Goal: Task Accomplishment & Management: Complete application form

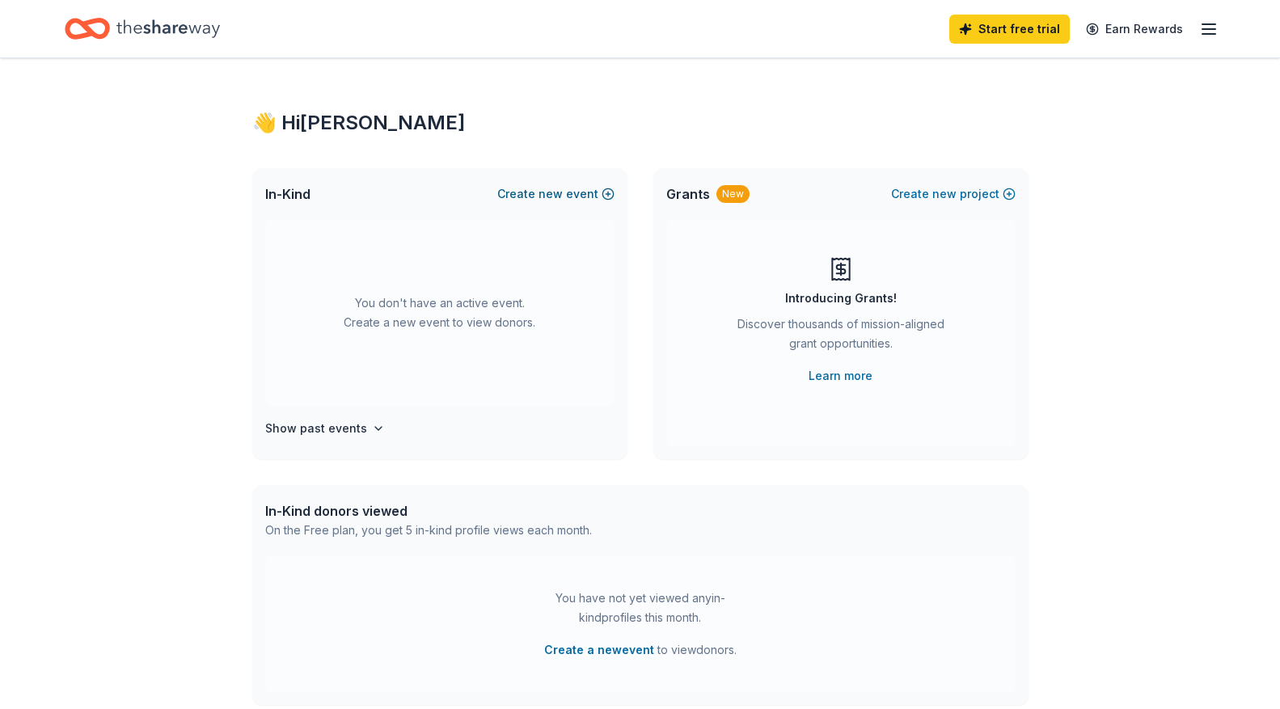
click at [581, 192] on button "Create new event" at bounding box center [555, 193] width 117 height 19
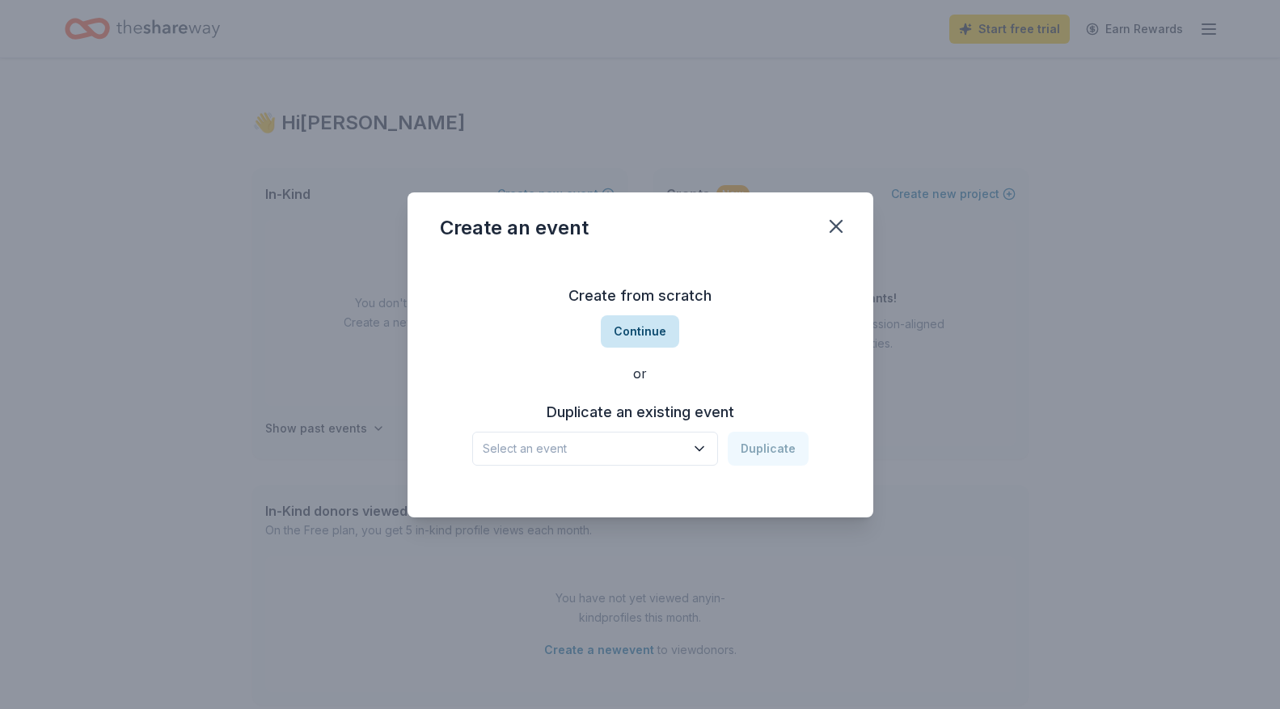
click at [627, 334] on button "Continue" at bounding box center [640, 331] width 78 height 32
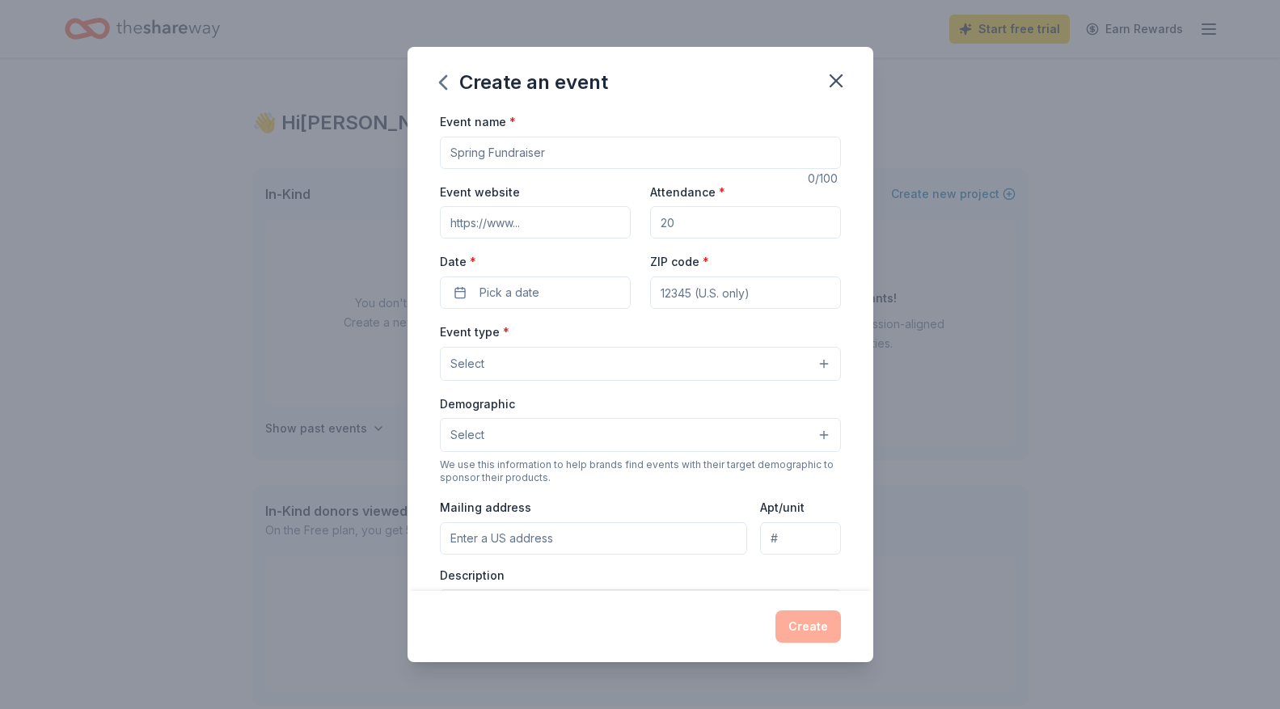
click at [451, 154] on input "Event name *" at bounding box center [640, 153] width 401 height 32
type input "Monster Dash"
drag, startPoint x: 681, startPoint y: 223, endPoint x: 647, endPoint y: 224, distance: 34.0
click at [647, 224] on div "Event website Attendance * Date * Pick a date ZIP code *" at bounding box center [640, 245] width 401 height 127
type input "700"
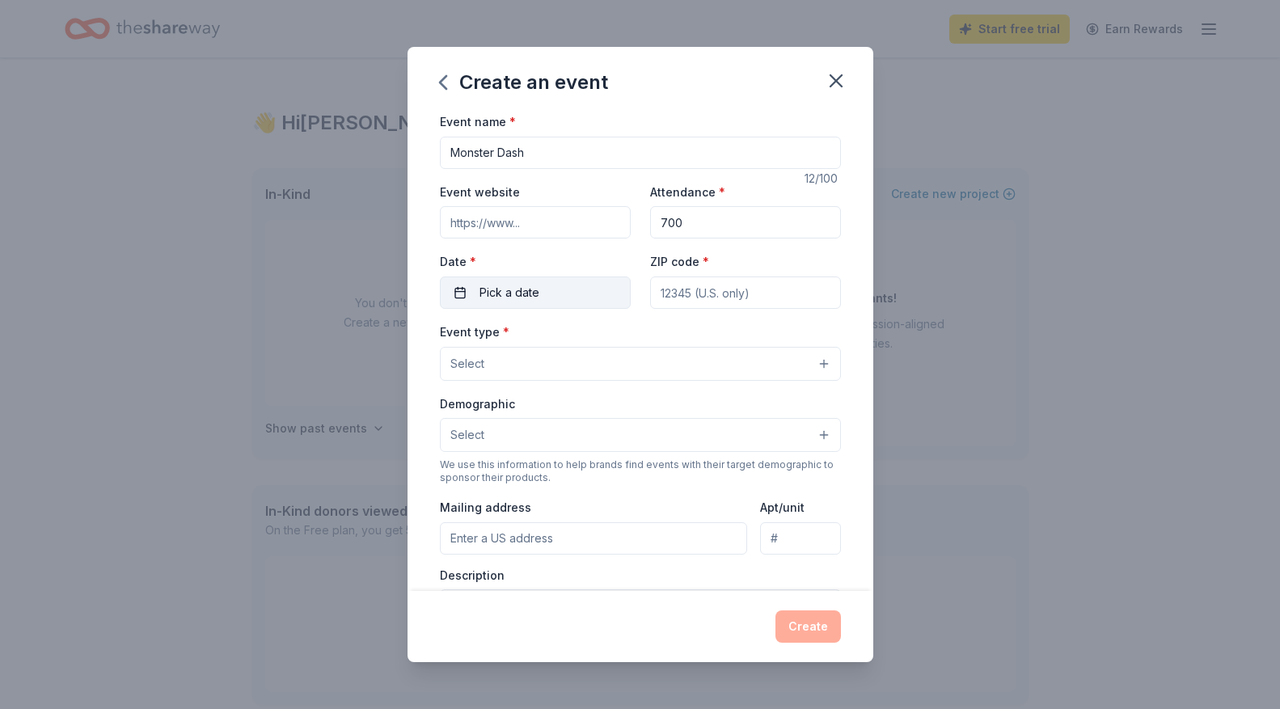
click at [575, 283] on button "Pick a date" at bounding box center [535, 293] width 191 height 32
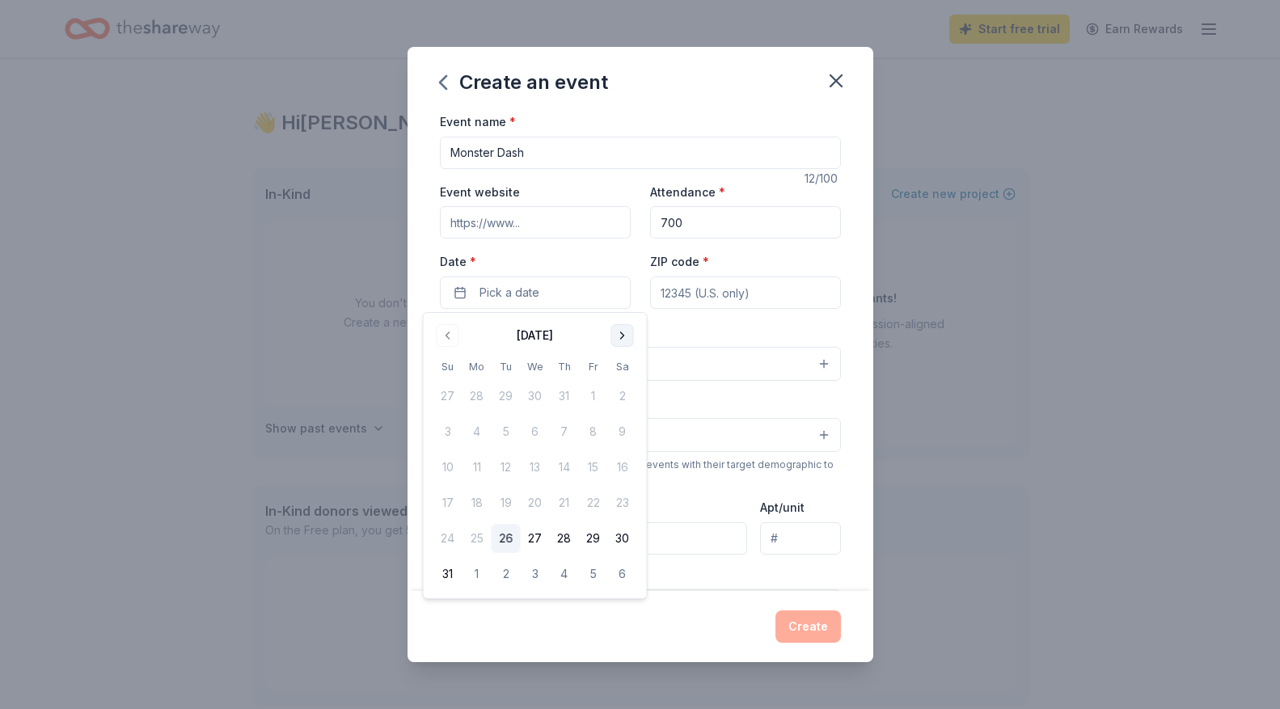
click at [623, 336] on button "Go to next month" at bounding box center [622, 335] width 23 height 23
click at [624, 336] on button "Go to next month" at bounding box center [622, 335] width 23 height 23
drag, startPoint x: 591, startPoint y: 468, endPoint x: 604, endPoint y: 453, distance: 20.1
click at [591, 468] on button "17" at bounding box center [593, 467] width 29 height 29
click at [732, 297] on input "ZIP code *" at bounding box center [745, 293] width 191 height 32
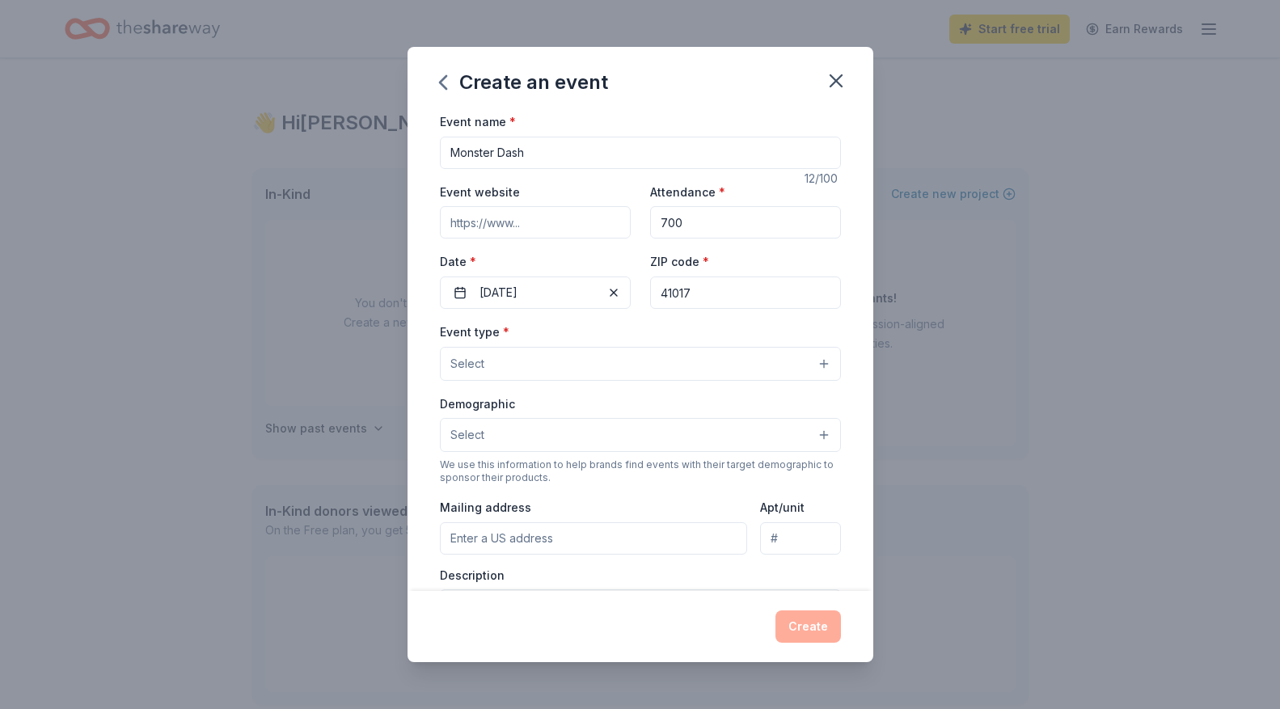
type input "41017"
click at [592, 367] on button "Select" at bounding box center [640, 364] width 401 height 34
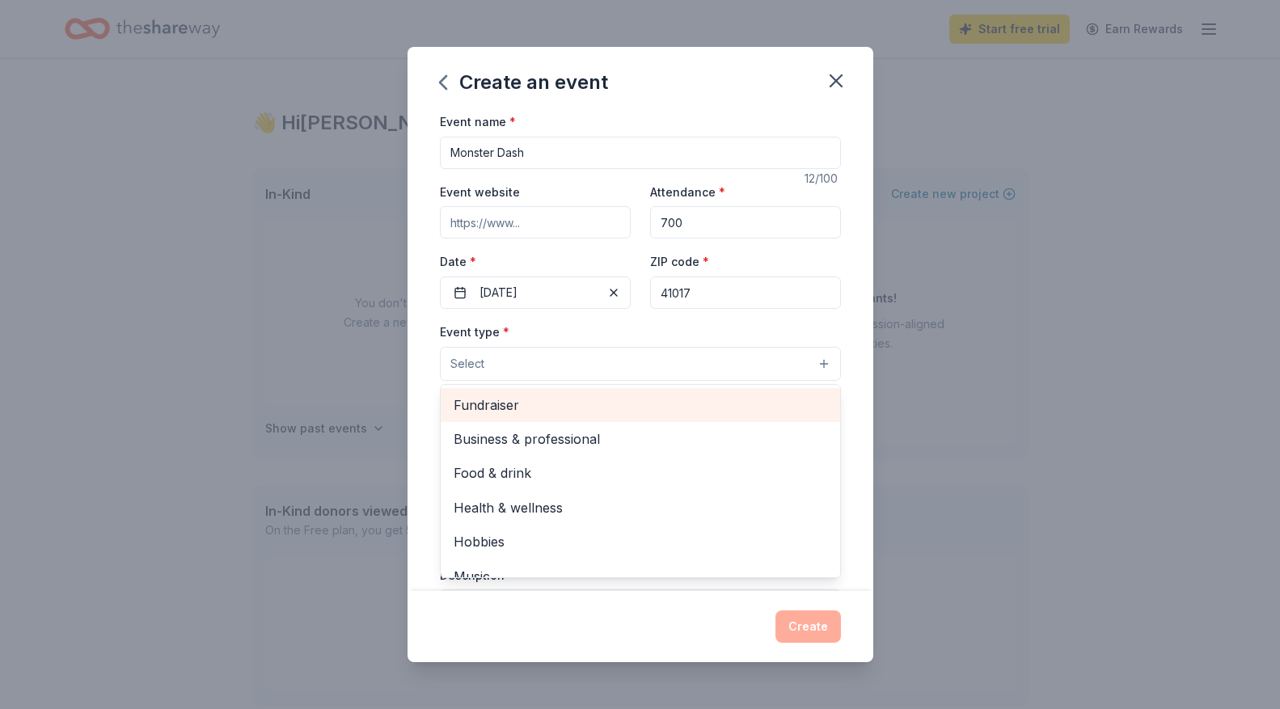
click at [525, 409] on span "Fundraiser" at bounding box center [641, 405] width 374 height 21
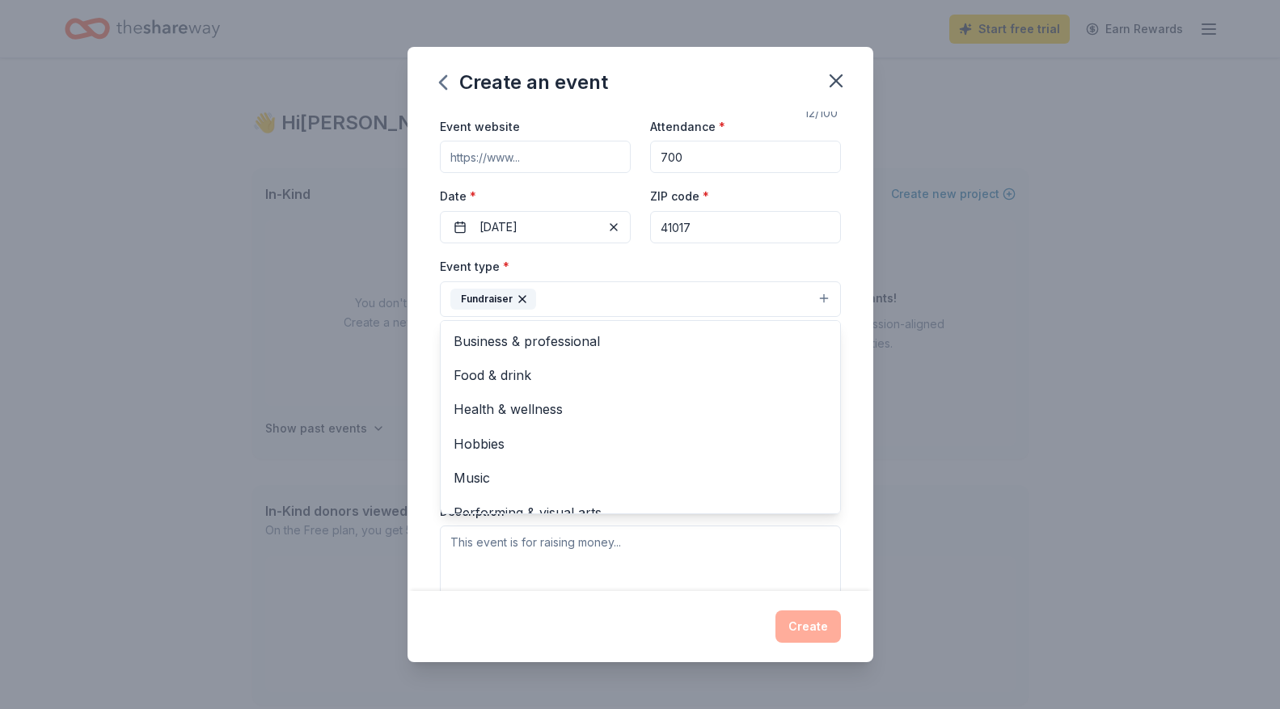
click at [860, 389] on div "Event name * Monster Dash 12 /100 Event website Attendance * 700 Date * [DATE] …" at bounding box center [641, 352] width 466 height 480
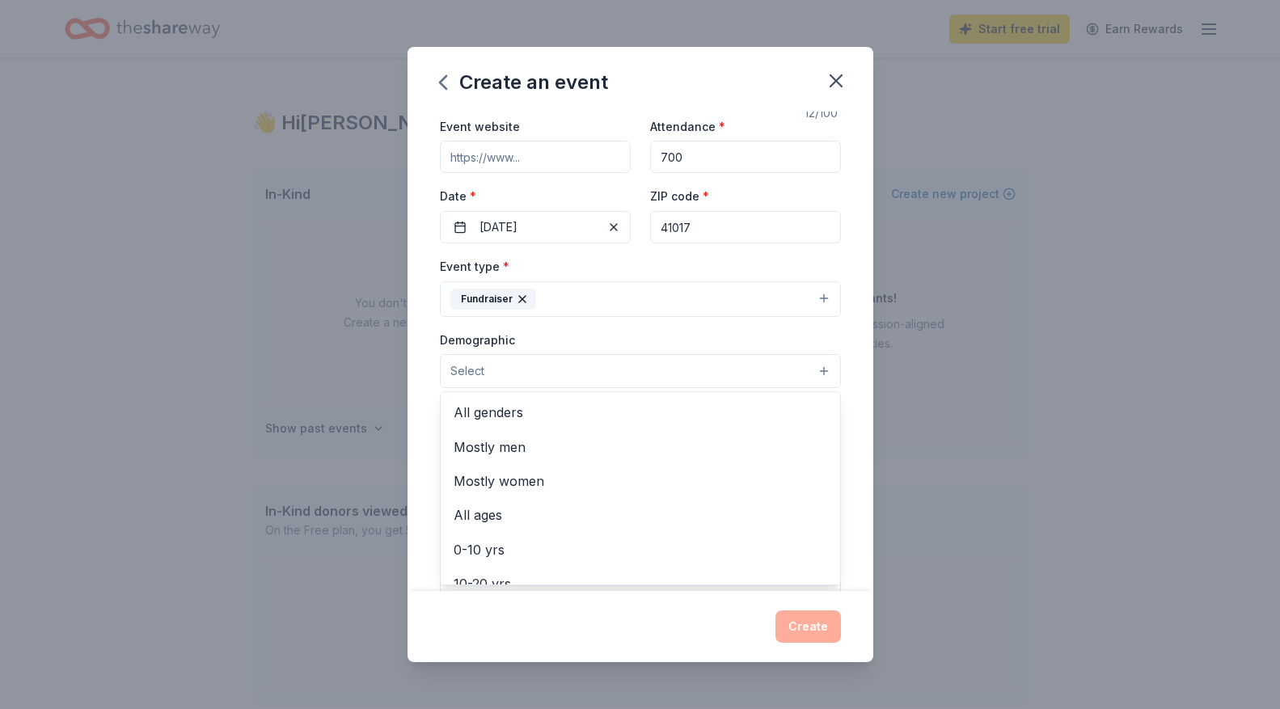
click at [775, 372] on button "Select" at bounding box center [640, 371] width 401 height 34
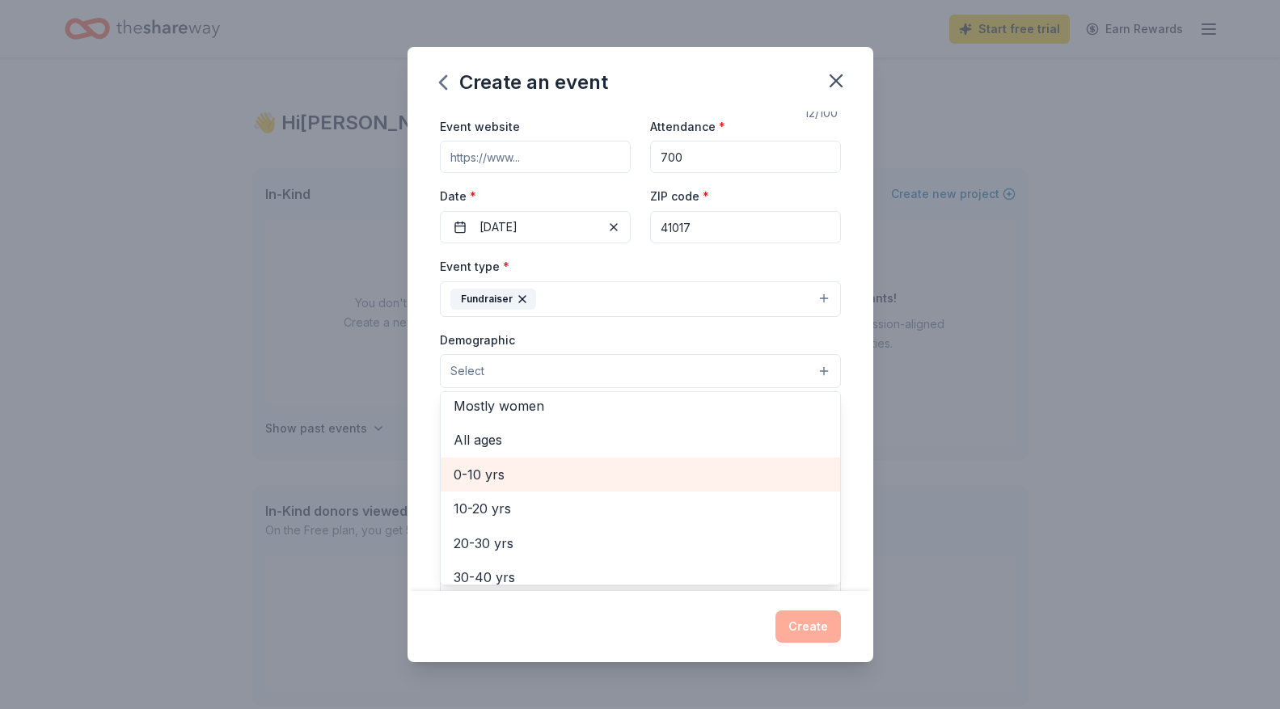
click at [505, 472] on span "0-10 yrs" at bounding box center [641, 474] width 374 height 21
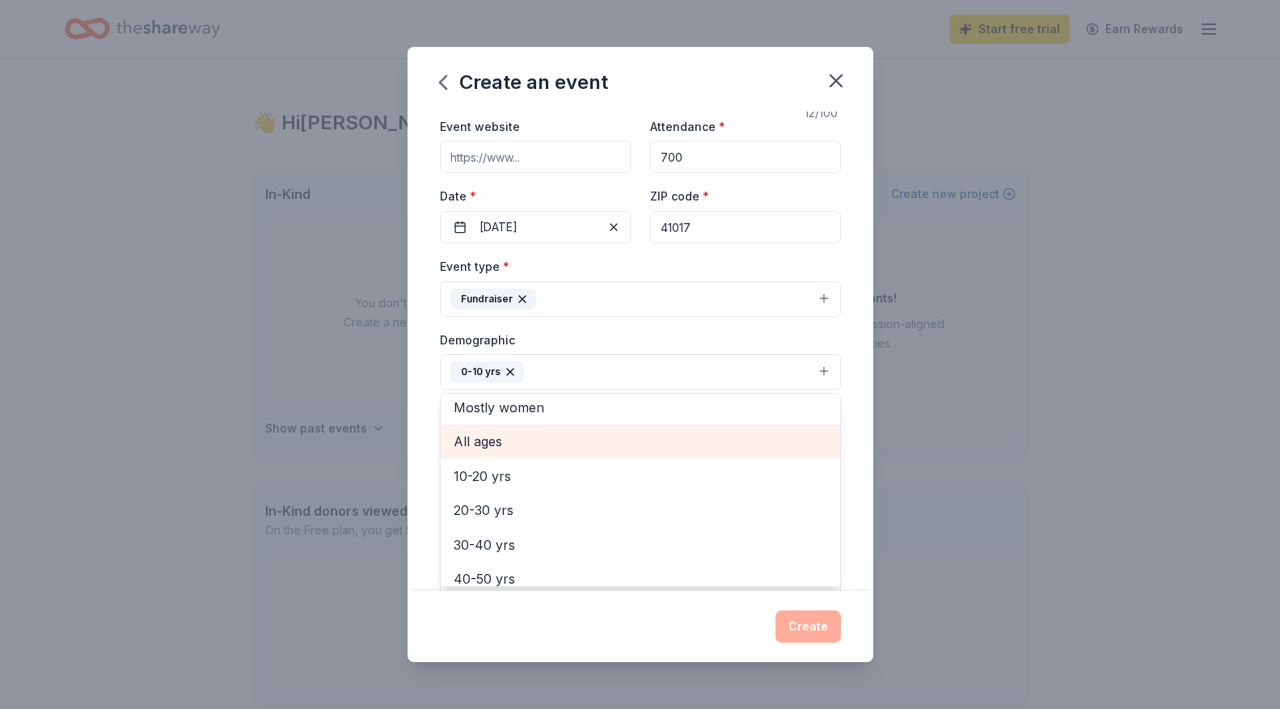
click at [497, 441] on span "All ages" at bounding box center [641, 441] width 374 height 21
click at [865, 412] on div "Event name * Monster Dash 12 /100 Event website Attendance * 700 Date * [DATE] …" at bounding box center [641, 352] width 466 height 480
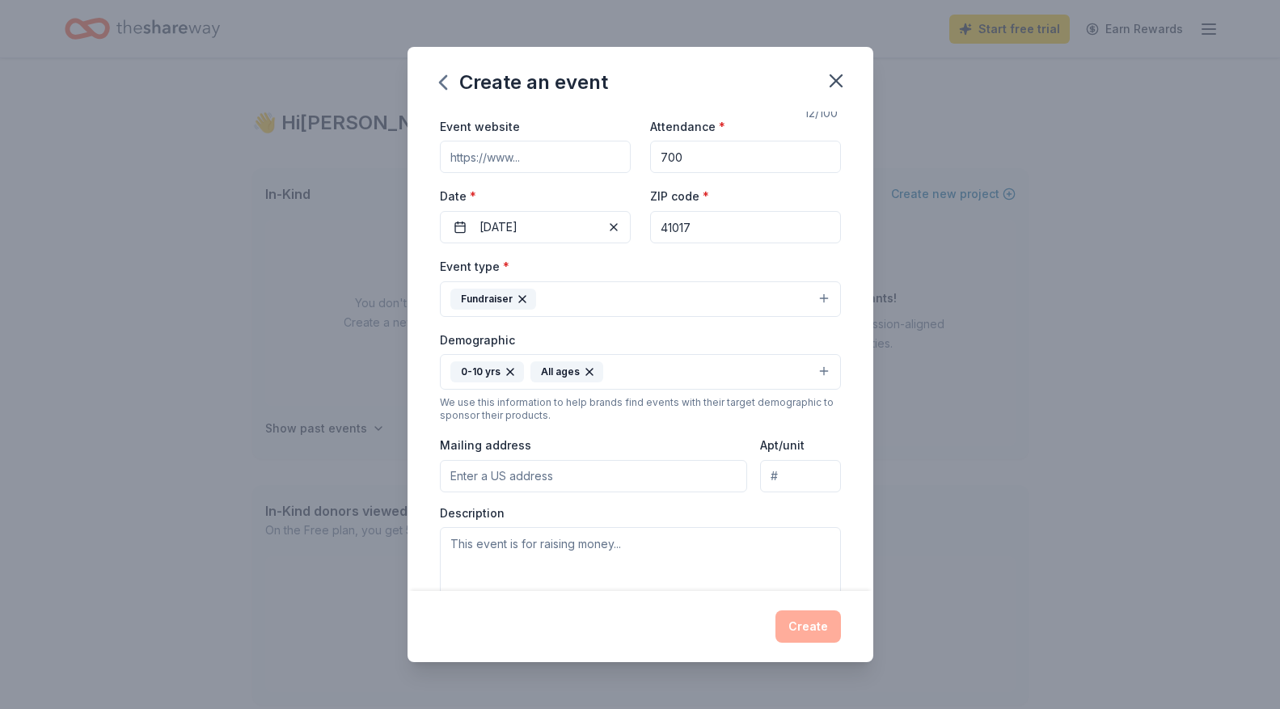
click at [551, 481] on input "Mailing address" at bounding box center [594, 476] width 308 height 32
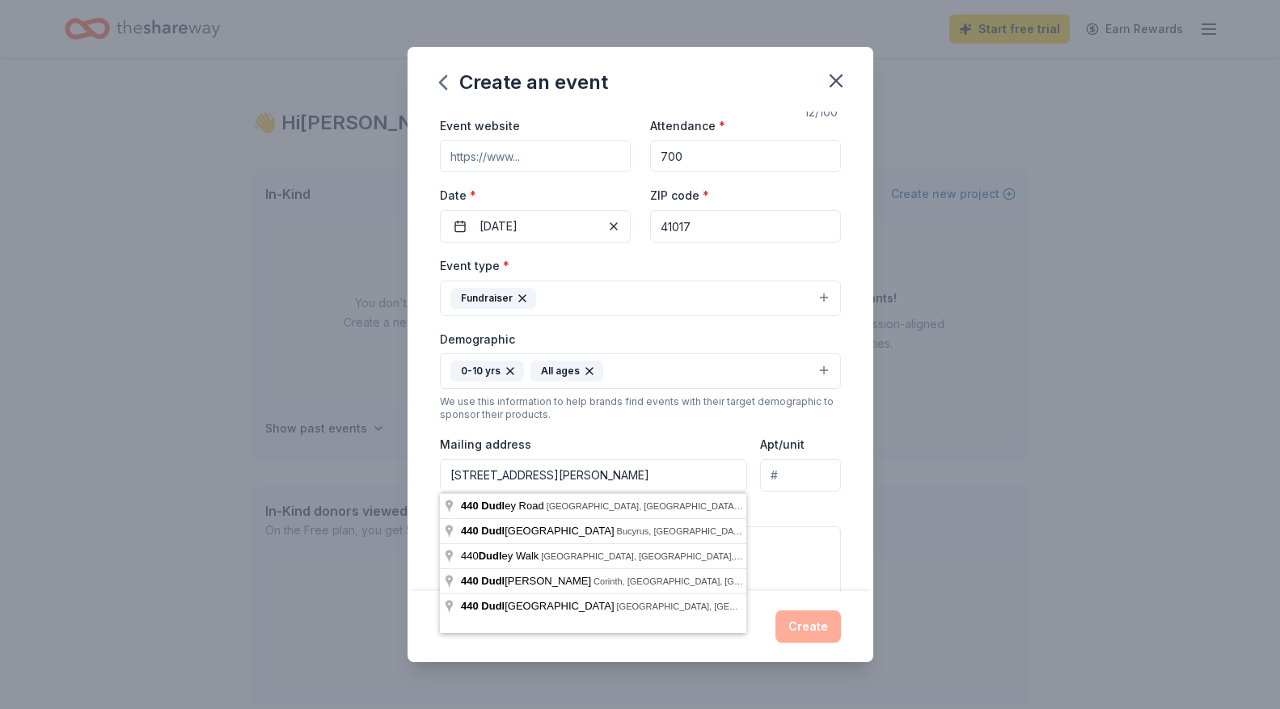
type input "[STREET_ADDRESS][PERSON_NAME]"
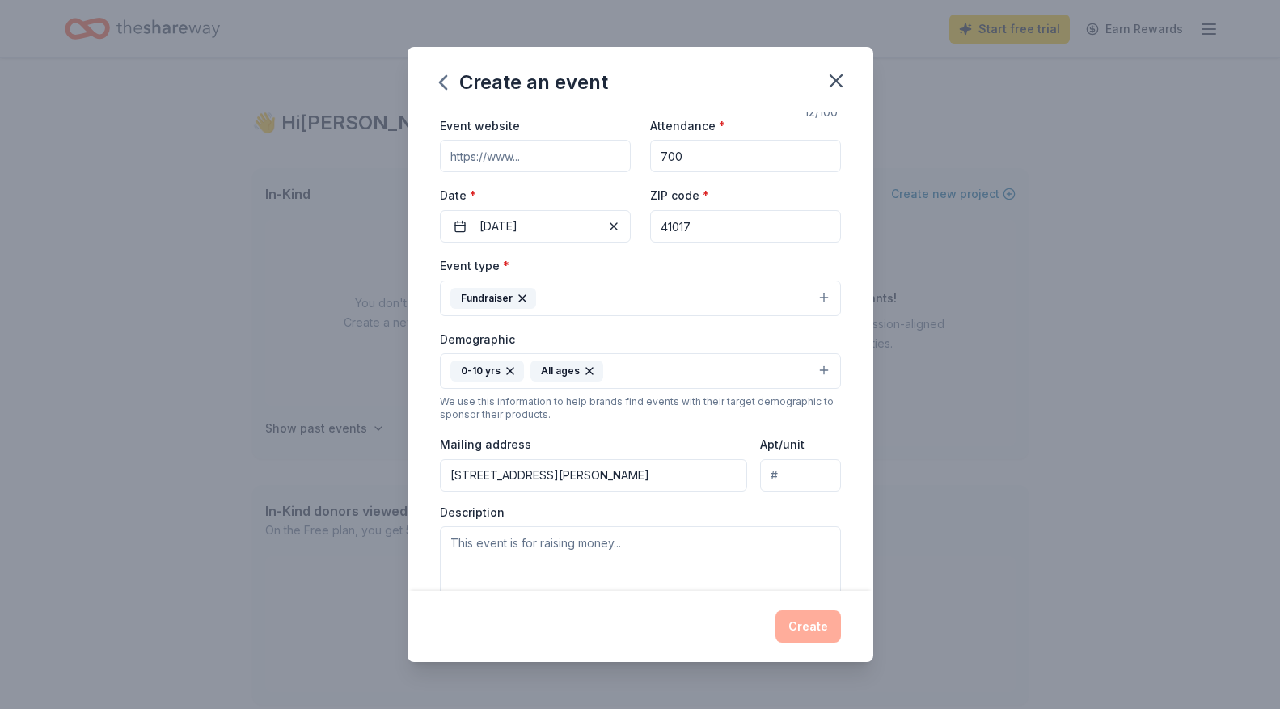
scroll to position [67, 0]
drag, startPoint x: 490, startPoint y: 549, endPoint x: 596, endPoint y: 535, distance: 106.8
click at [490, 549] on textarea at bounding box center [640, 562] width 401 height 73
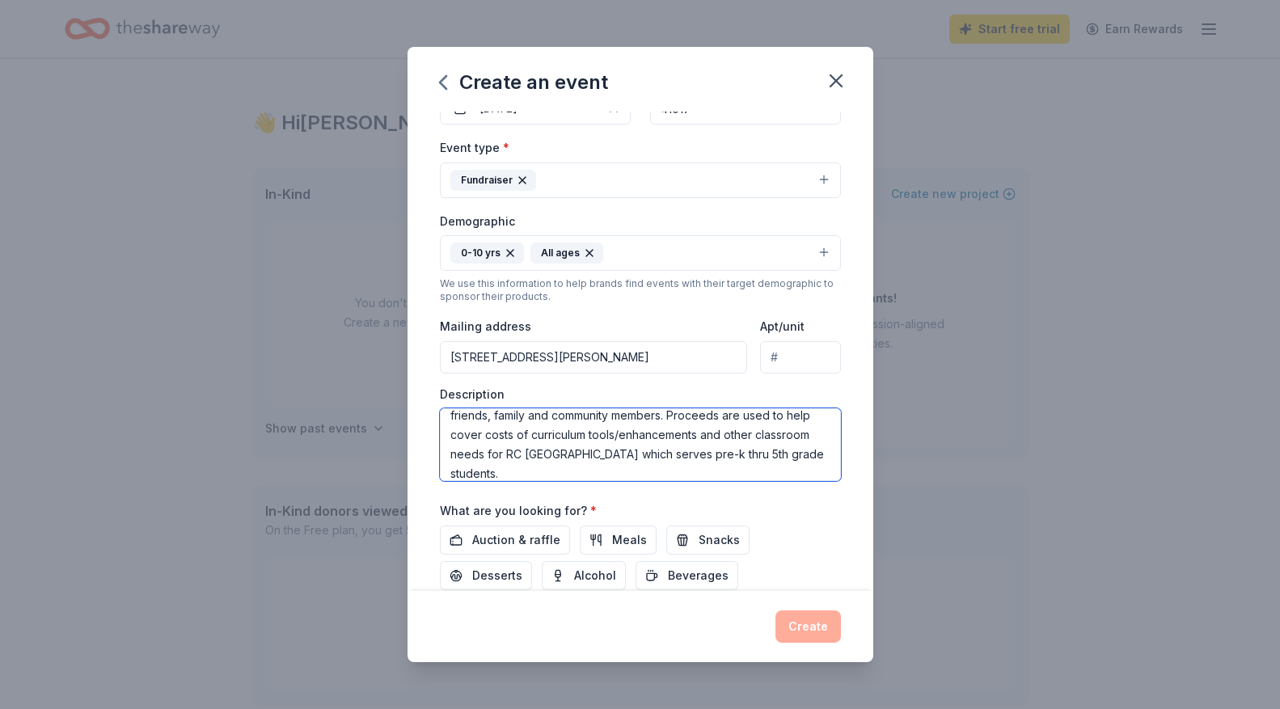
scroll to position [297, 0]
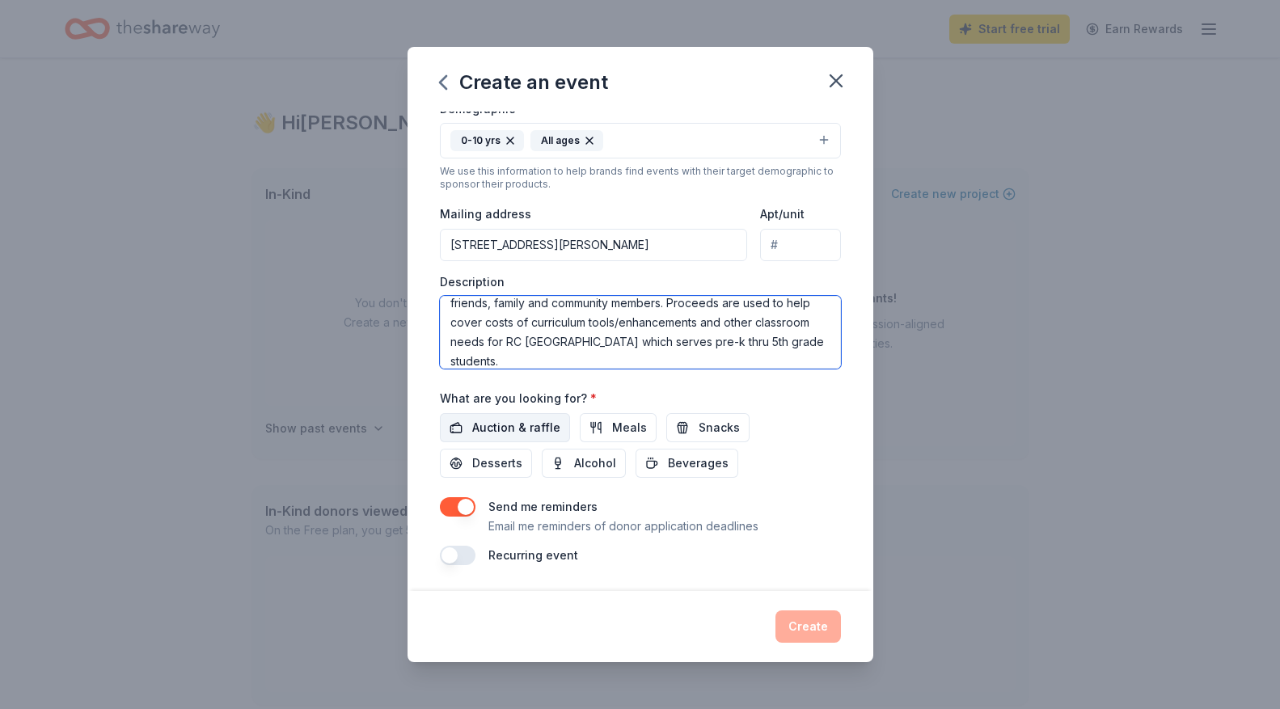
type textarea "Monster Dash fundraiser is a fun run used to get donations from friends, family…"
click at [487, 432] on span "Auction & raffle" at bounding box center [516, 427] width 88 height 19
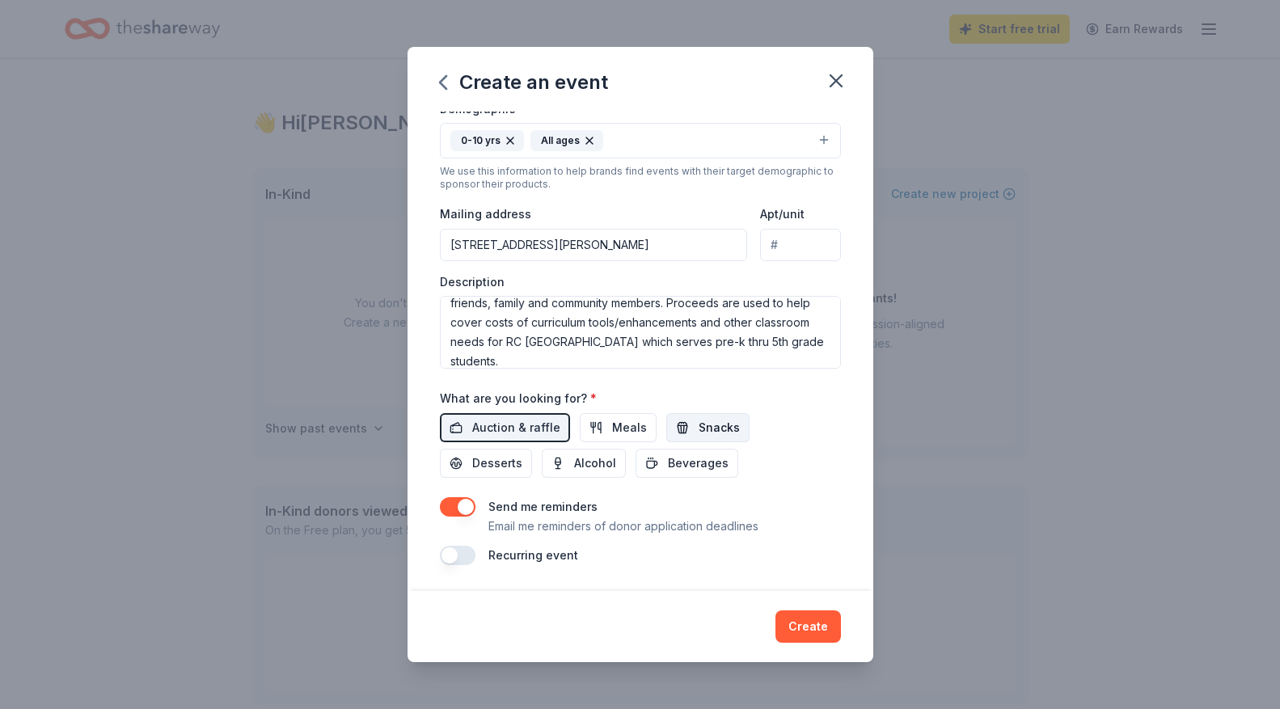
click at [718, 422] on span "Snacks" at bounding box center [719, 427] width 41 height 19
click at [807, 628] on button "Create" at bounding box center [809, 627] width 66 height 32
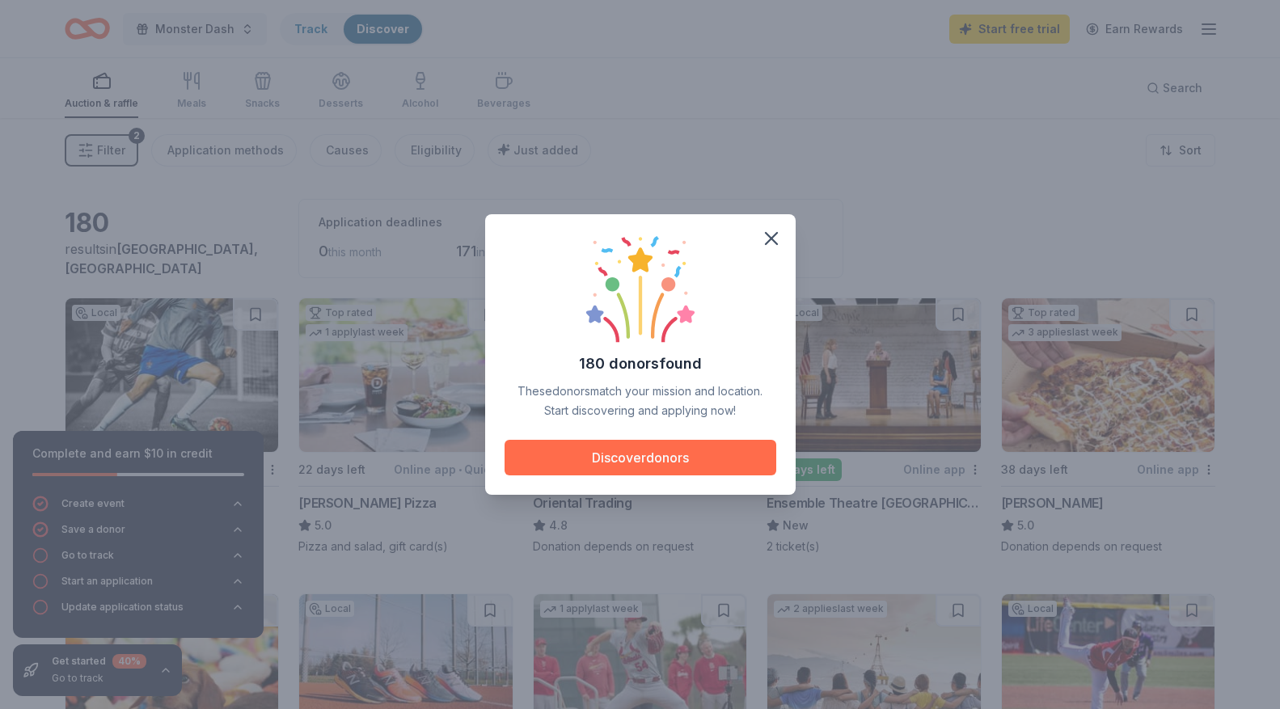
click at [710, 467] on button "Discover donors" at bounding box center [641, 458] width 272 height 36
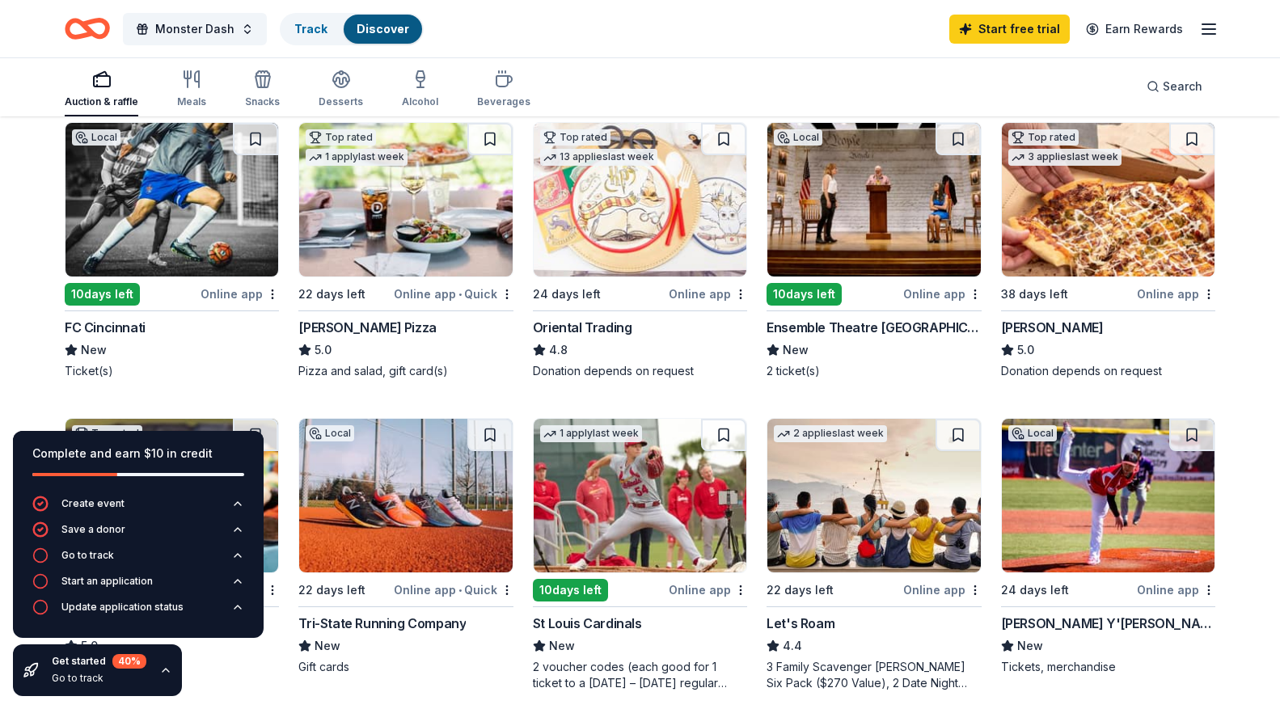
scroll to position [180, 0]
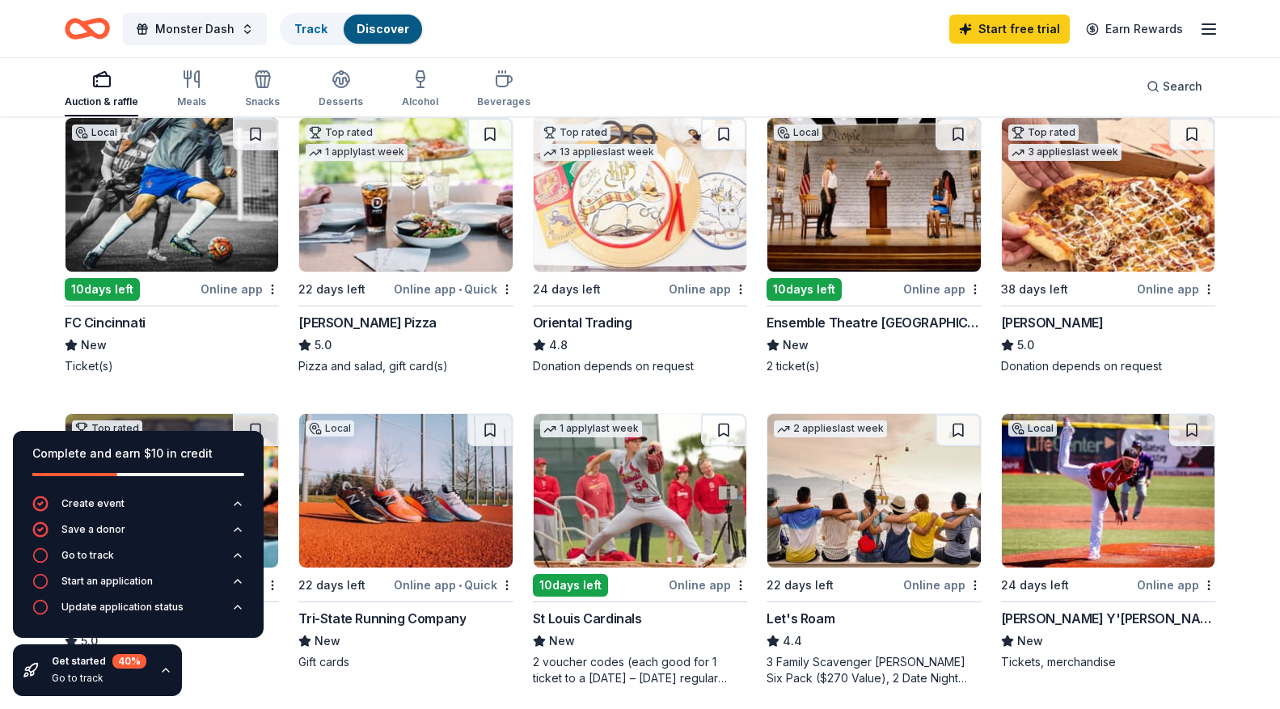
click at [222, 288] on div "Online app" at bounding box center [240, 289] width 78 height 20
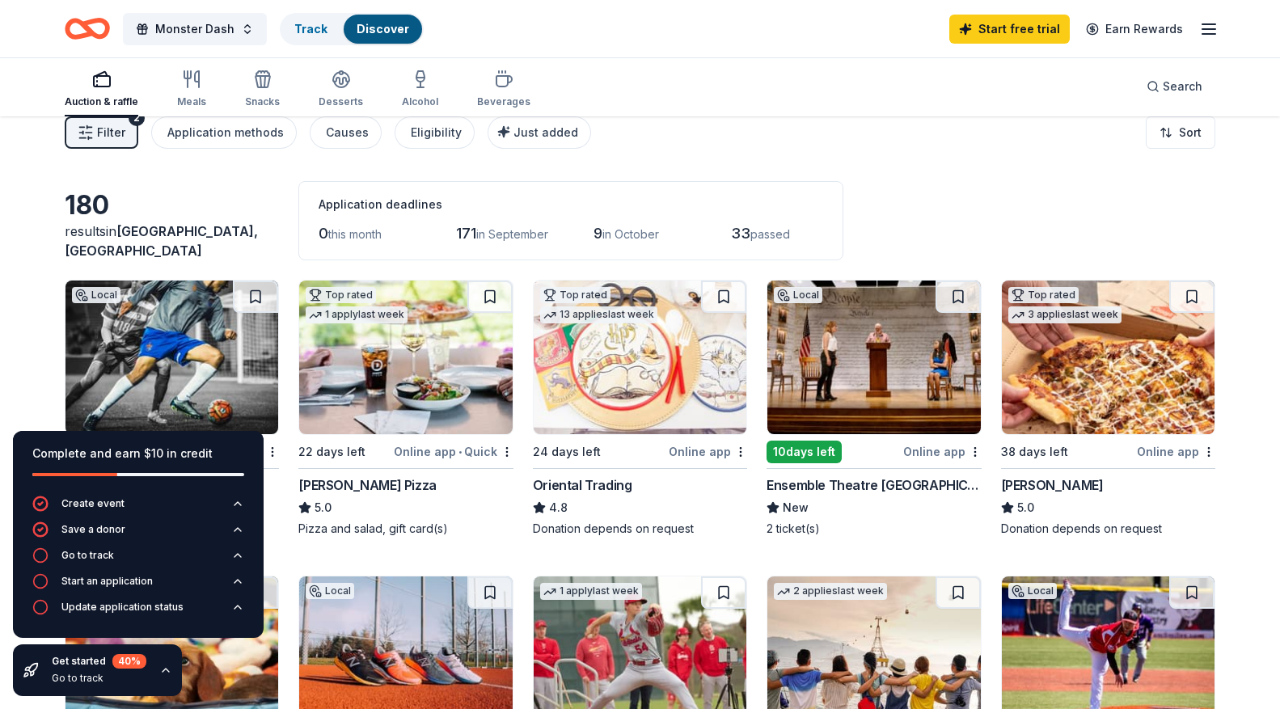
scroll to position [15, 0]
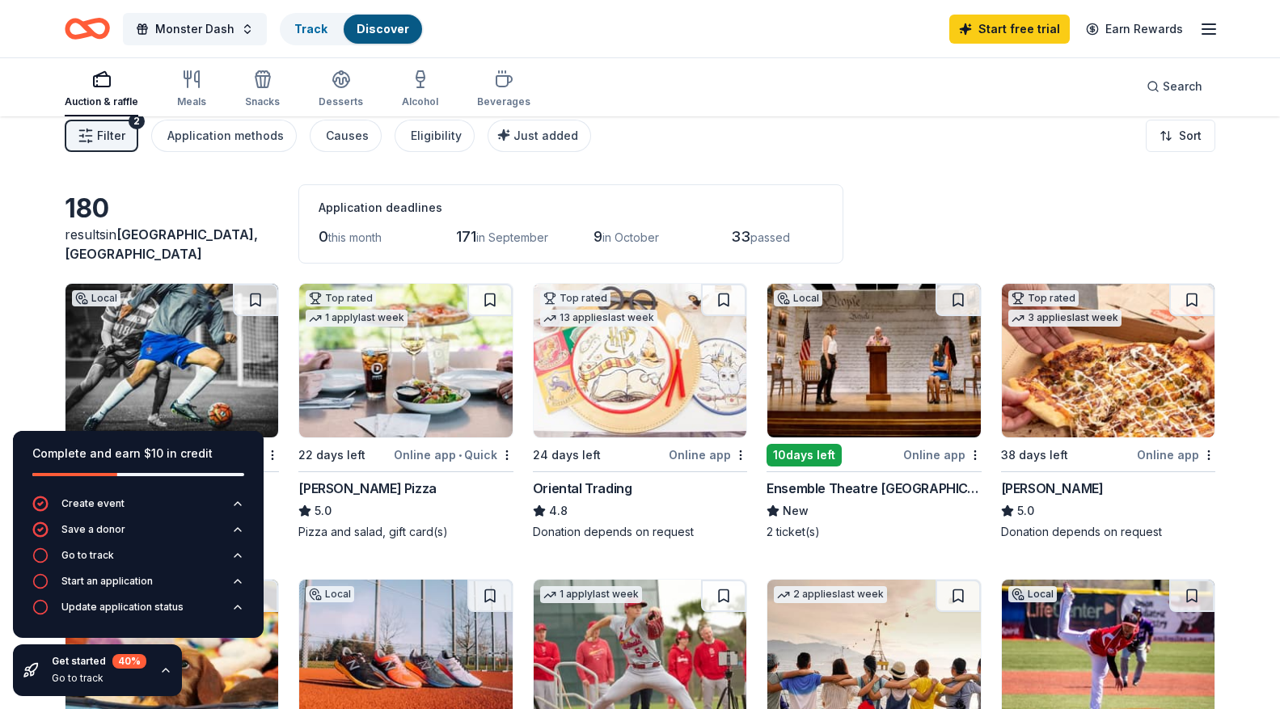
click at [593, 485] on div "Oriental Trading" at bounding box center [582, 488] width 99 height 19
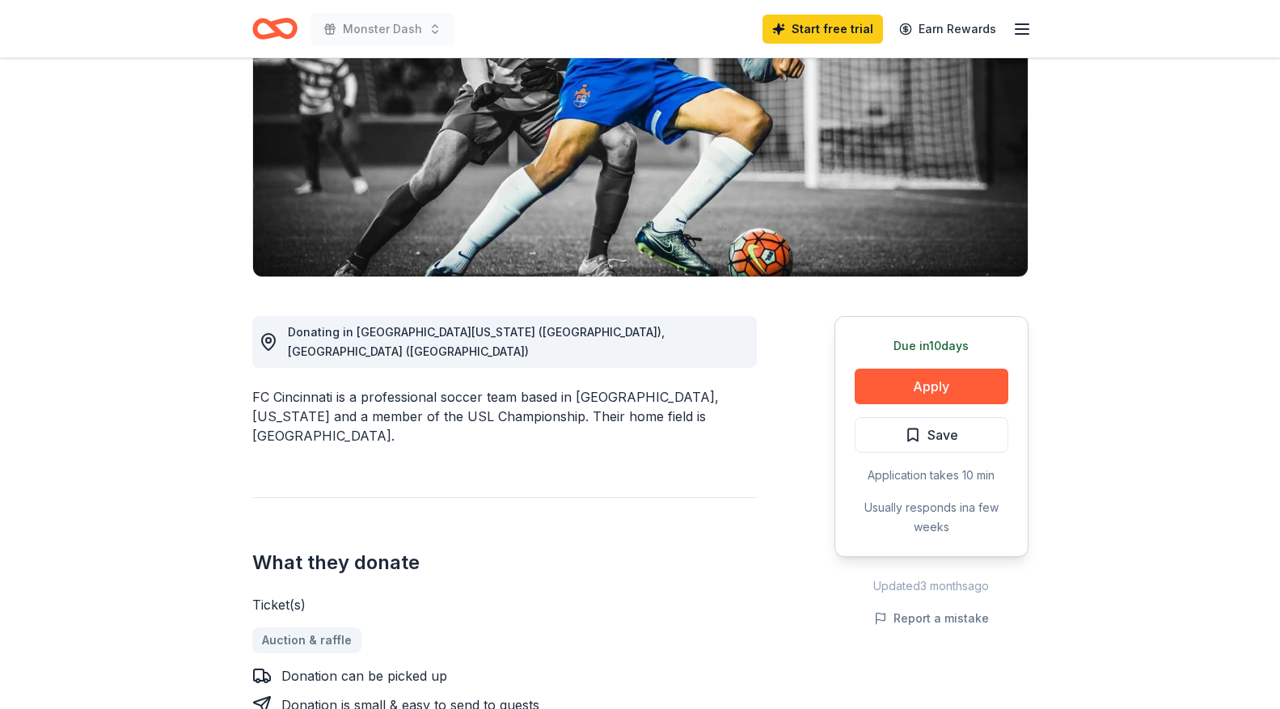
scroll to position [210, 0]
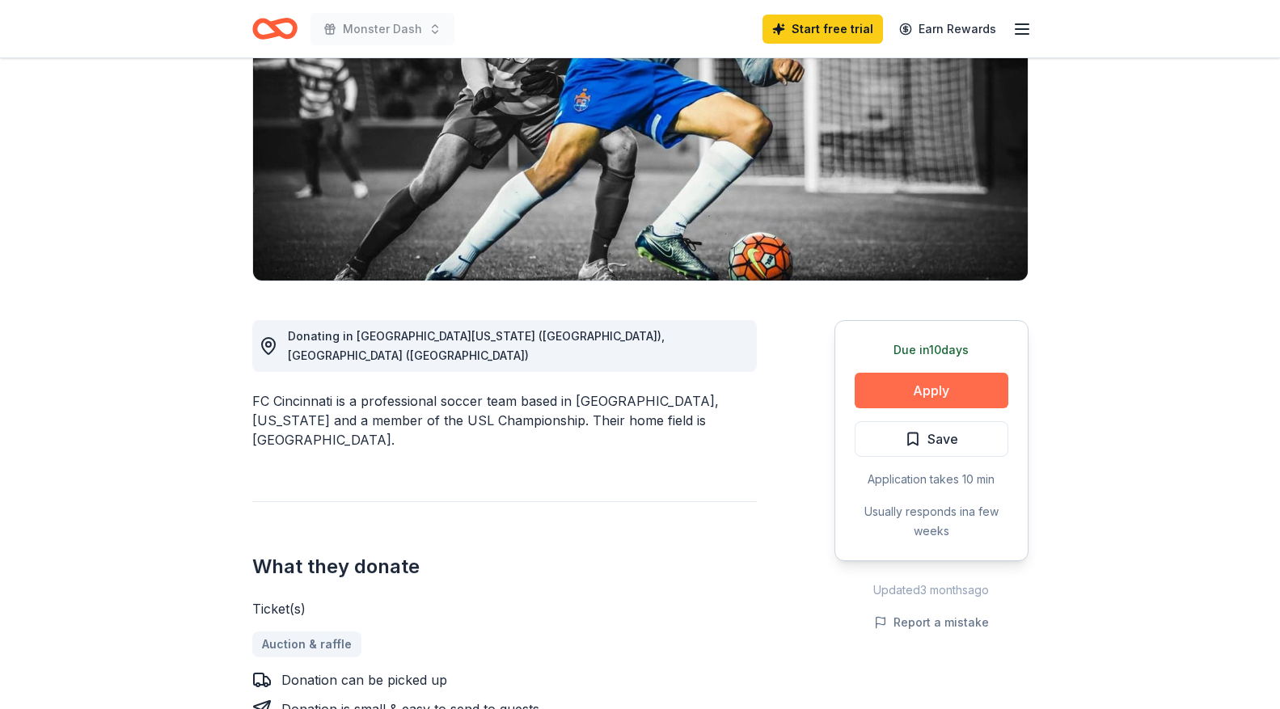
click at [912, 386] on button "Apply" at bounding box center [932, 391] width 154 height 36
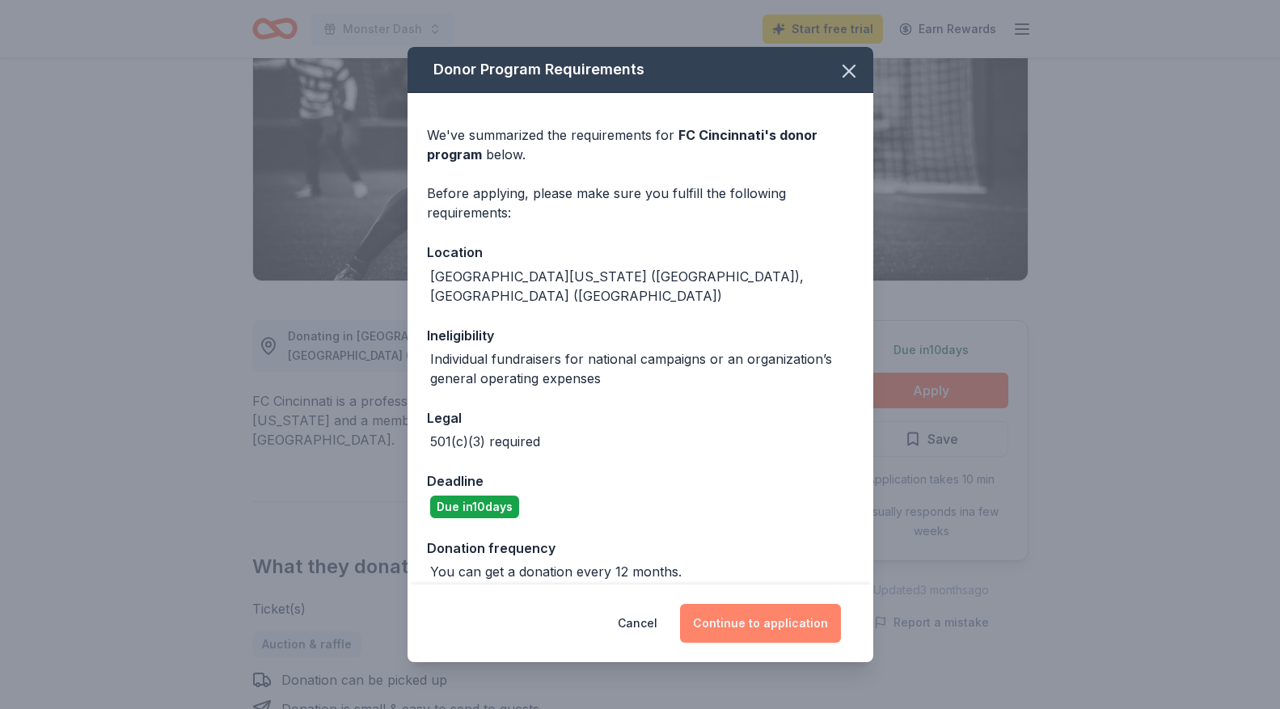
click at [751, 628] on button "Continue to application" at bounding box center [760, 623] width 161 height 39
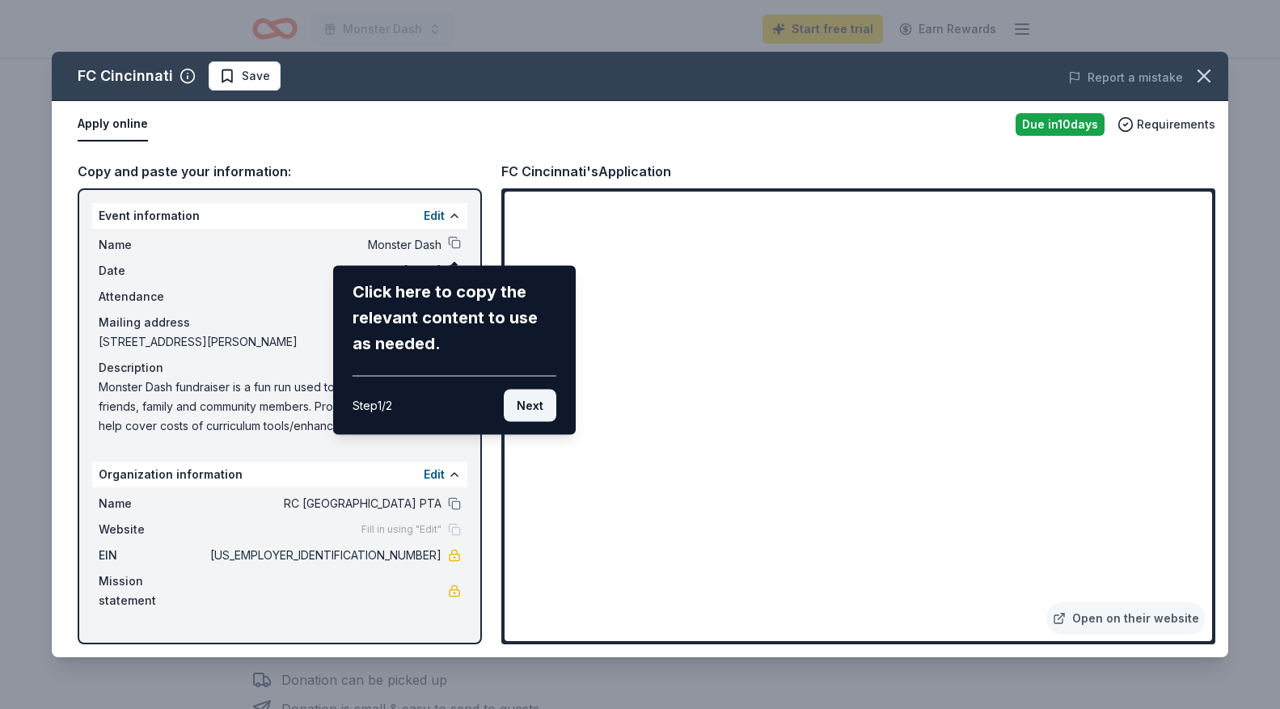
click at [522, 405] on button "Next" at bounding box center [530, 406] width 53 height 32
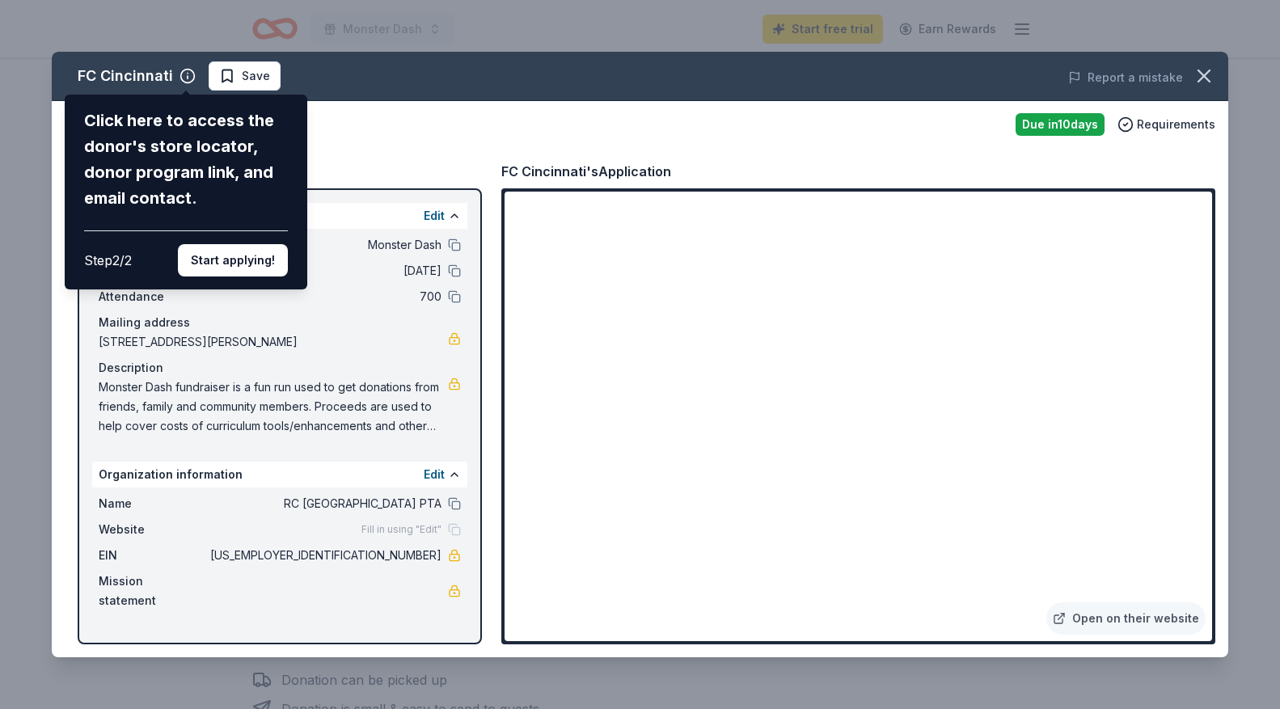
click at [933, 611] on div "FC Cincinnati Click here to access the donor's store locator, donor program lin…" at bounding box center [640, 355] width 1177 height 606
click at [961, 603] on div "FC Cincinnati Click here to access the donor's store locator, donor program lin…" at bounding box center [640, 355] width 1177 height 606
click at [247, 261] on button "Start applying!" at bounding box center [233, 260] width 110 height 32
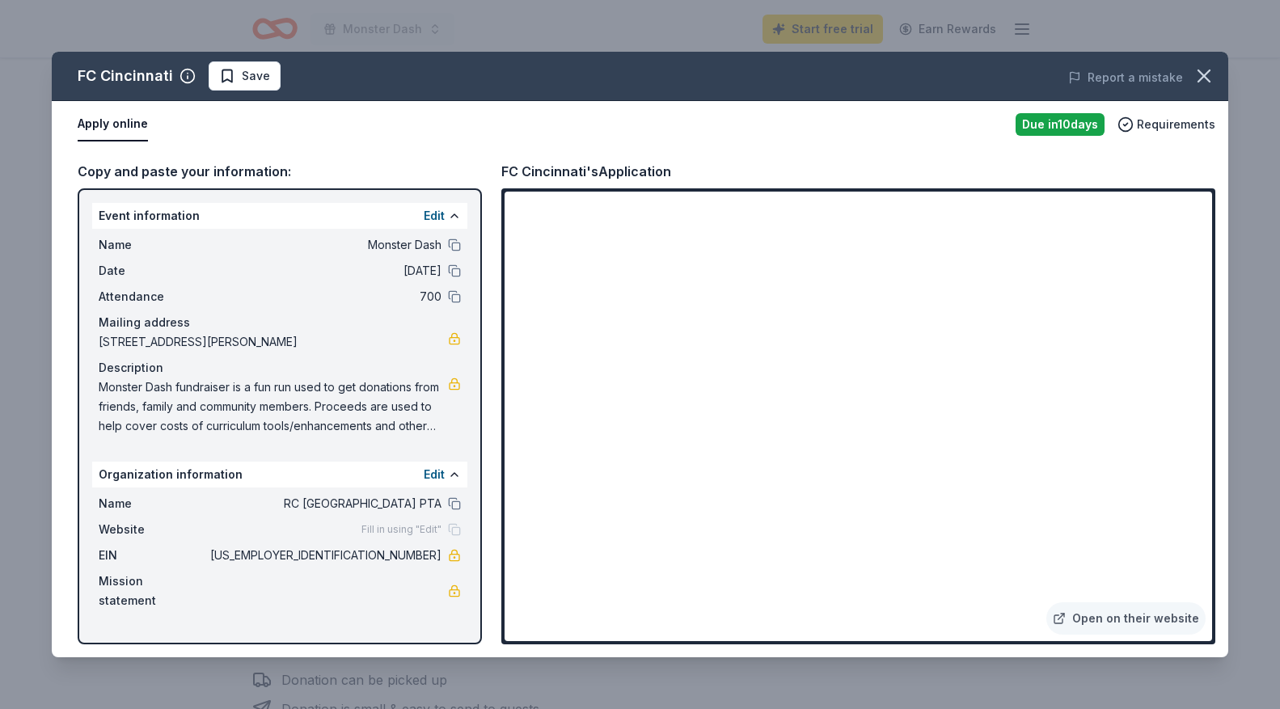
click at [959, 614] on div "FC Cincinnati Save Report a mistake Apply online Due in 10 days Requirements Co…" at bounding box center [640, 355] width 1177 height 606
click at [1203, 79] on icon "button" at bounding box center [1204, 76] width 23 height 23
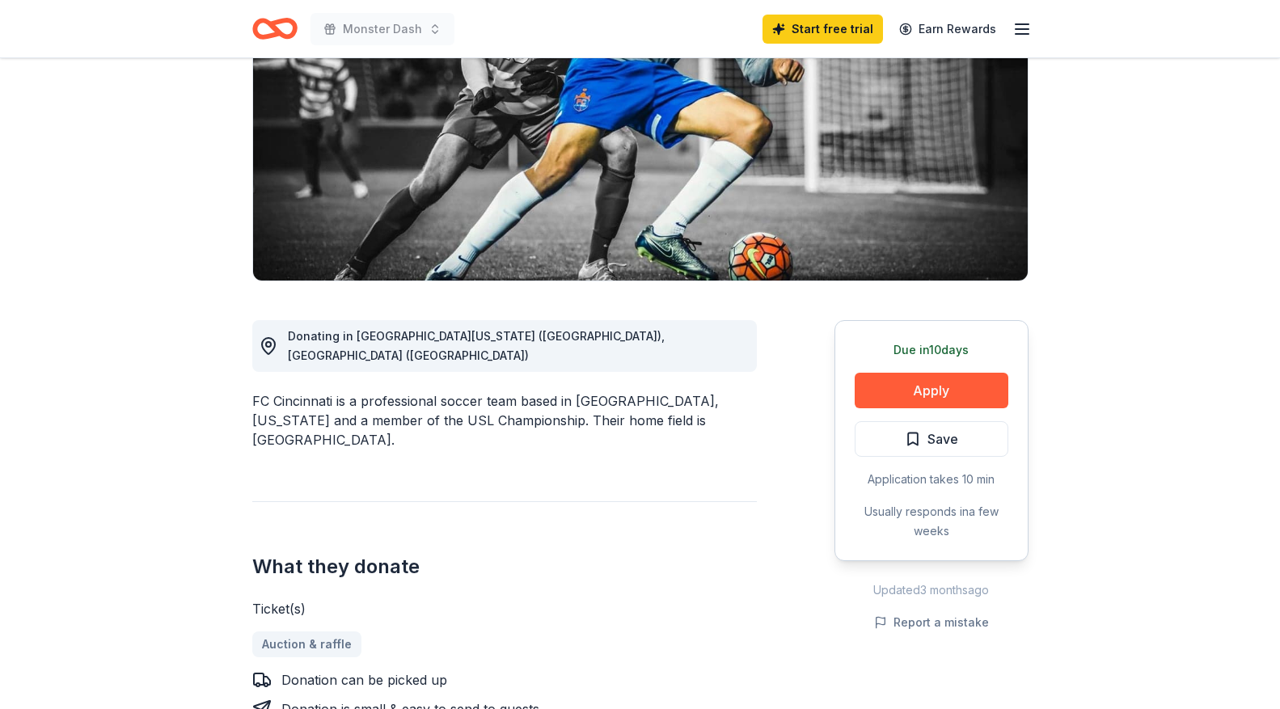
scroll to position [212, 0]
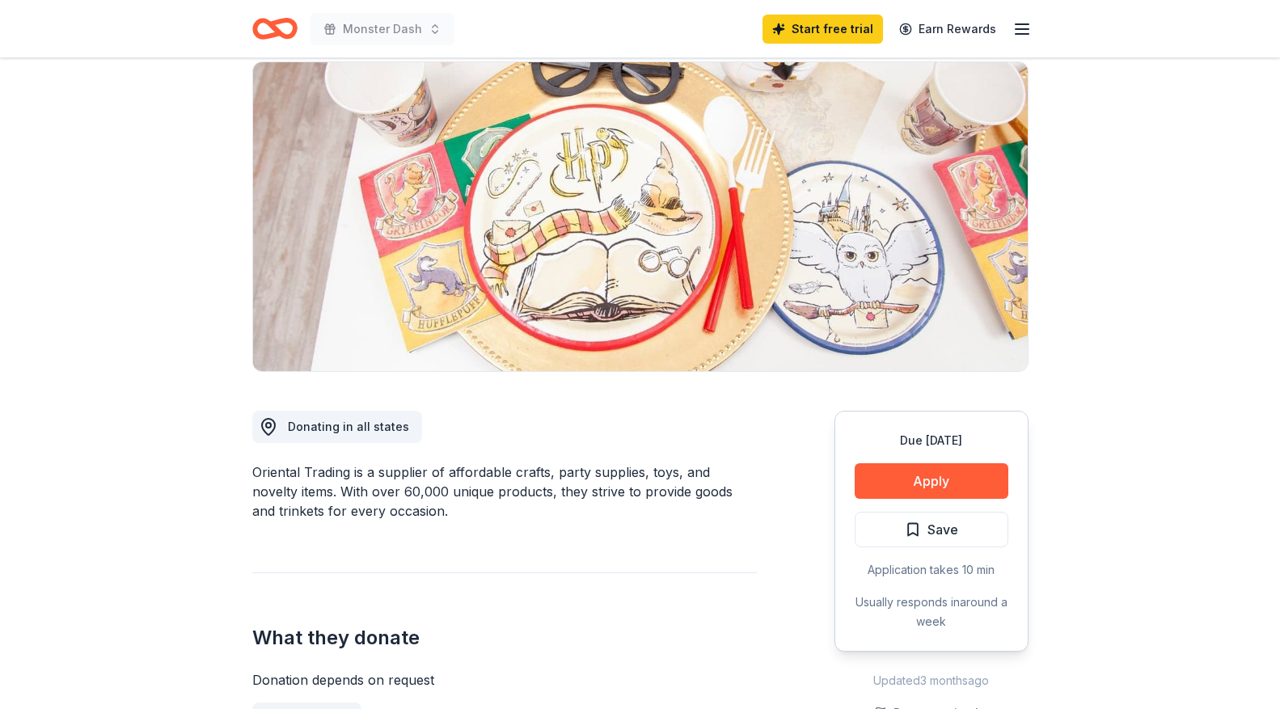
scroll to position [121, 0]
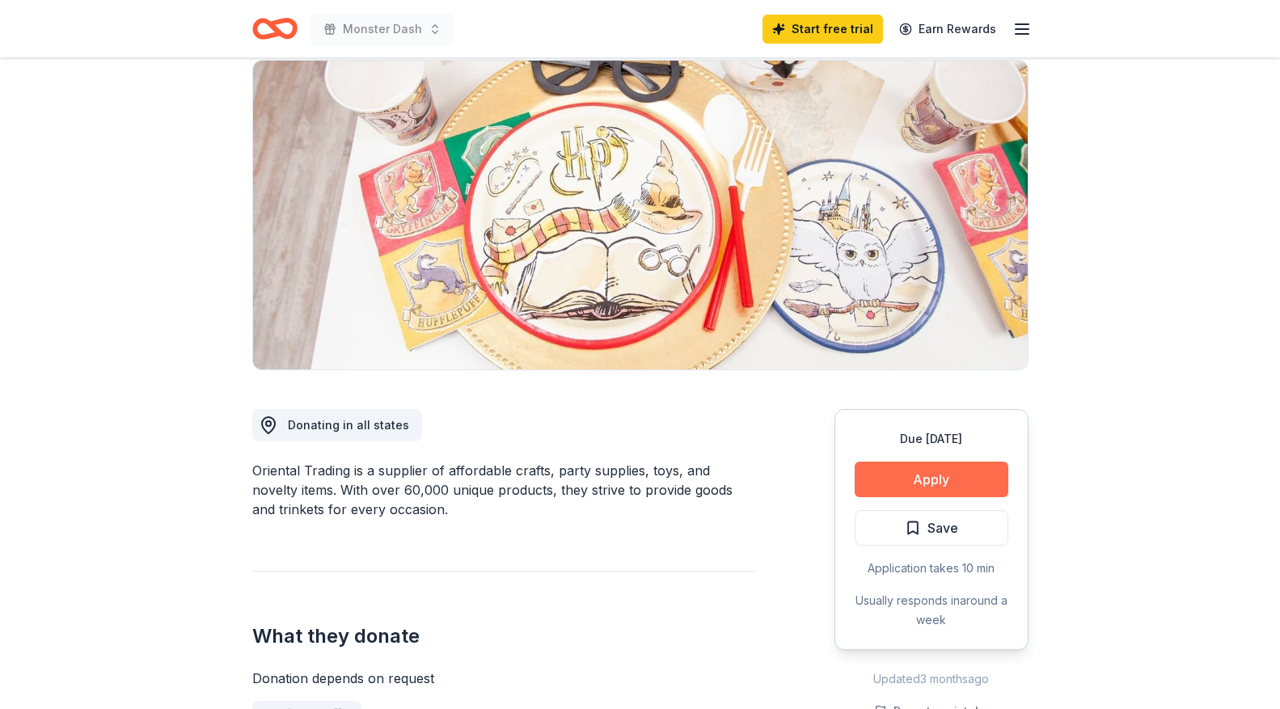
click at [920, 476] on button "Apply" at bounding box center [932, 480] width 154 height 36
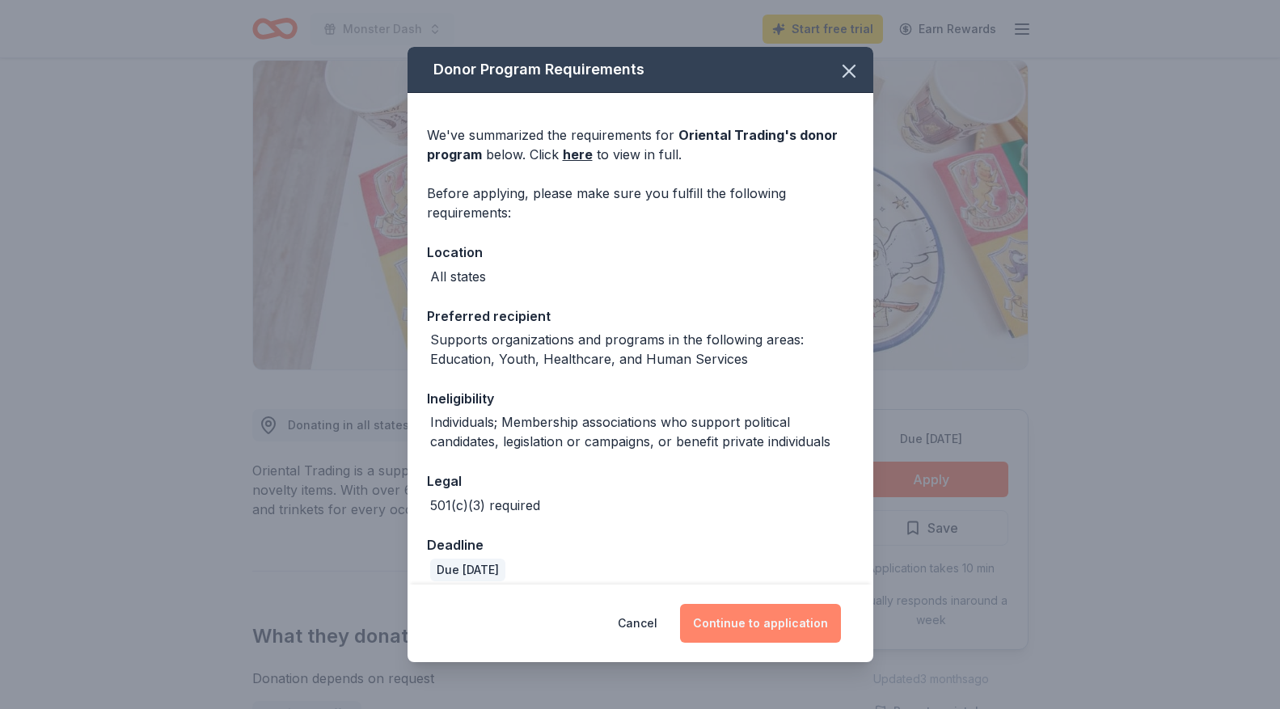
click at [789, 628] on button "Continue to application" at bounding box center [760, 623] width 161 height 39
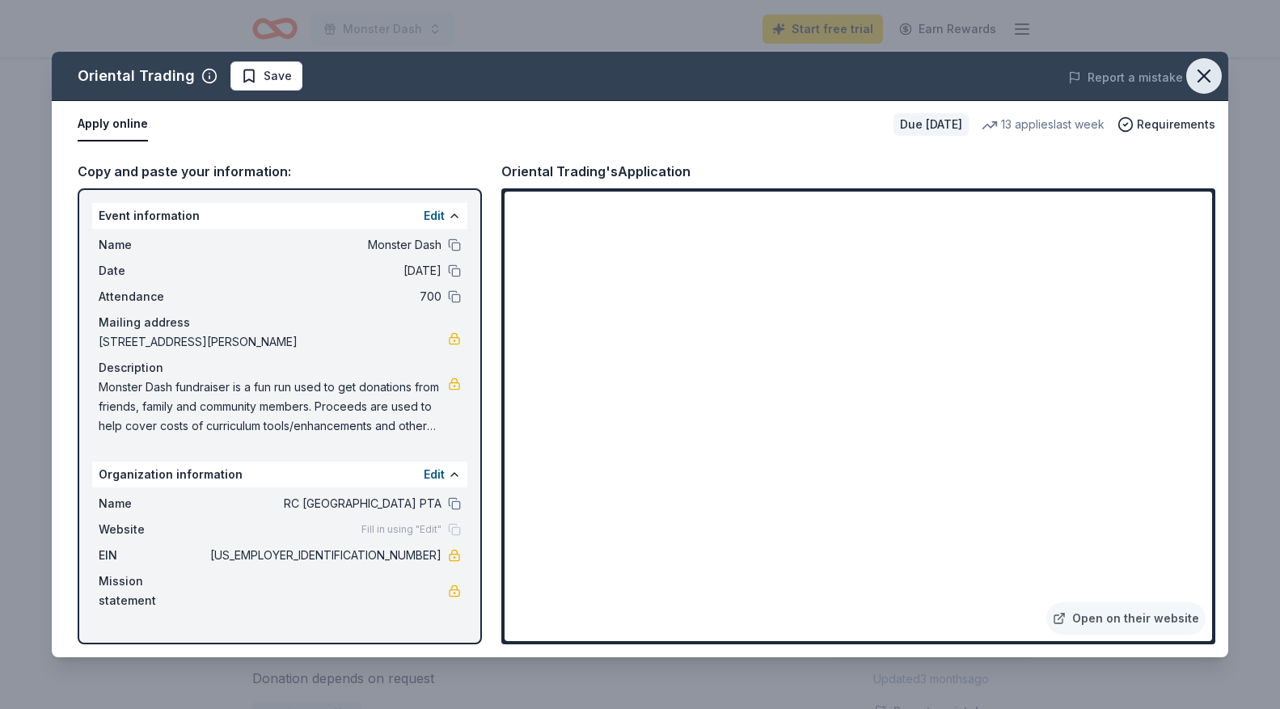
click at [1202, 78] on icon "button" at bounding box center [1204, 75] width 11 height 11
